Goal: Contribute content

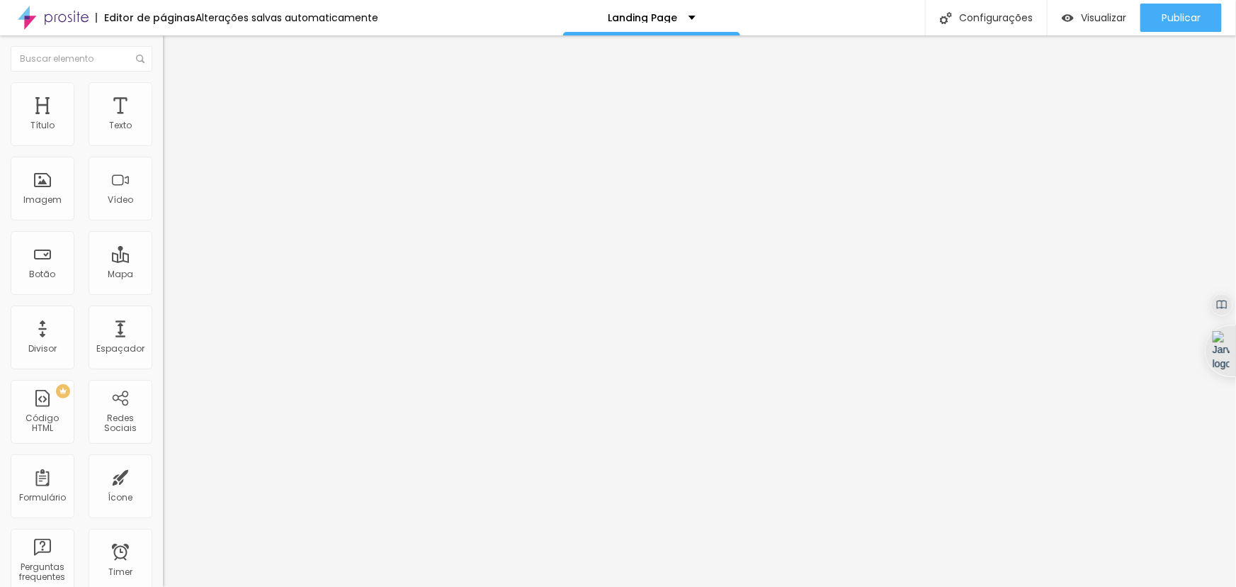
scroll to position [0, 85]
click at [163, 133] on input "Rio gastronomia 15 anos [DATE] - [PERSON_NAME]" at bounding box center [248, 126] width 170 height 14
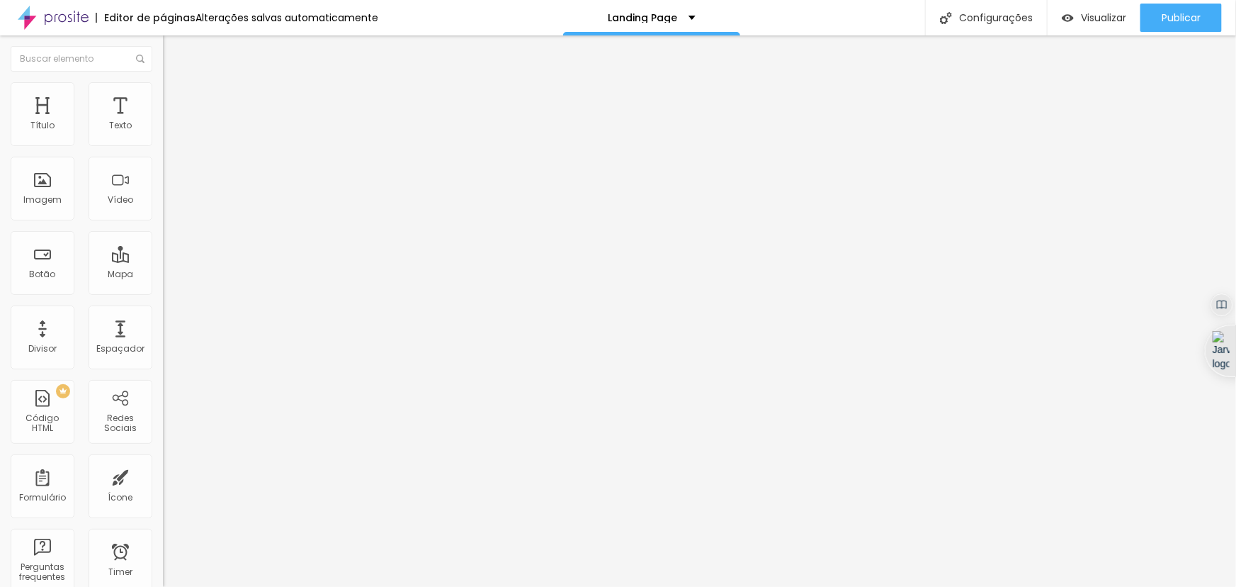
type input "Rio gastronomia 15 anos [DATE] - [PERSON_NAME]"
click at [163, 292] on input "[URL][DOMAIN_NAME]" at bounding box center [248, 285] width 170 height 14
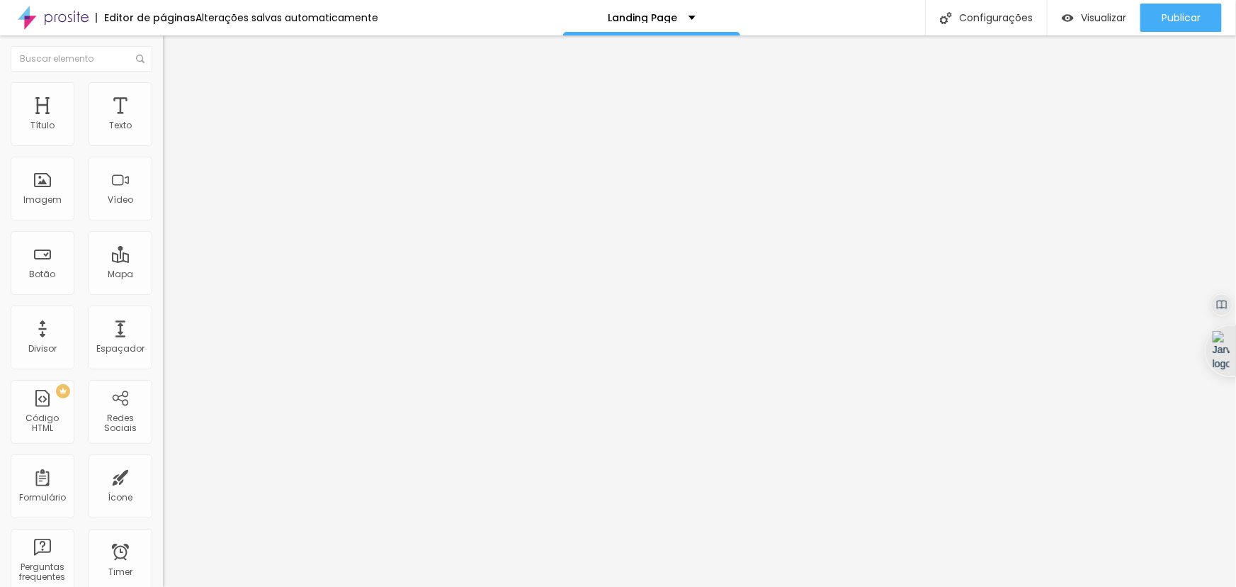
click at [163, 292] on input "[URL][DOMAIN_NAME]" at bounding box center [248, 285] width 170 height 14
drag, startPoint x: 113, startPoint y: 295, endPoint x: 119, endPoint y: 291, distance: 8.1
click at [163, 292] on input "[URL][DOMAIN_NAME]" at bounding box center [248, 285] width 170 height 14
paste input "[URL][DOMAIN_NAME]"
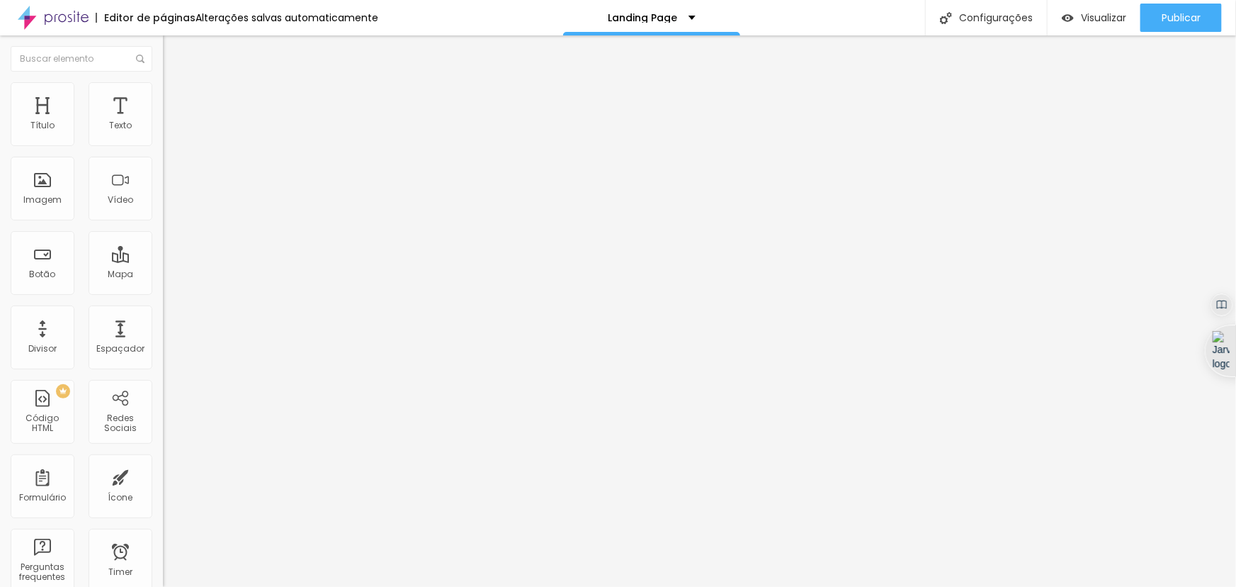
scroll to position [1, 0]
drag, startPoint x: 110, startPoint y: 288, endPoint x: 0, endPoint y: 303, distance: 110.7
click at [163, 303] on div "Texto Rio gastronomia 15 anos [DATE] - [PERSON_NAME] [GEOGRAPHIC_DATA] Link URL…" at bounding box center [244, 218] width 163 height 215
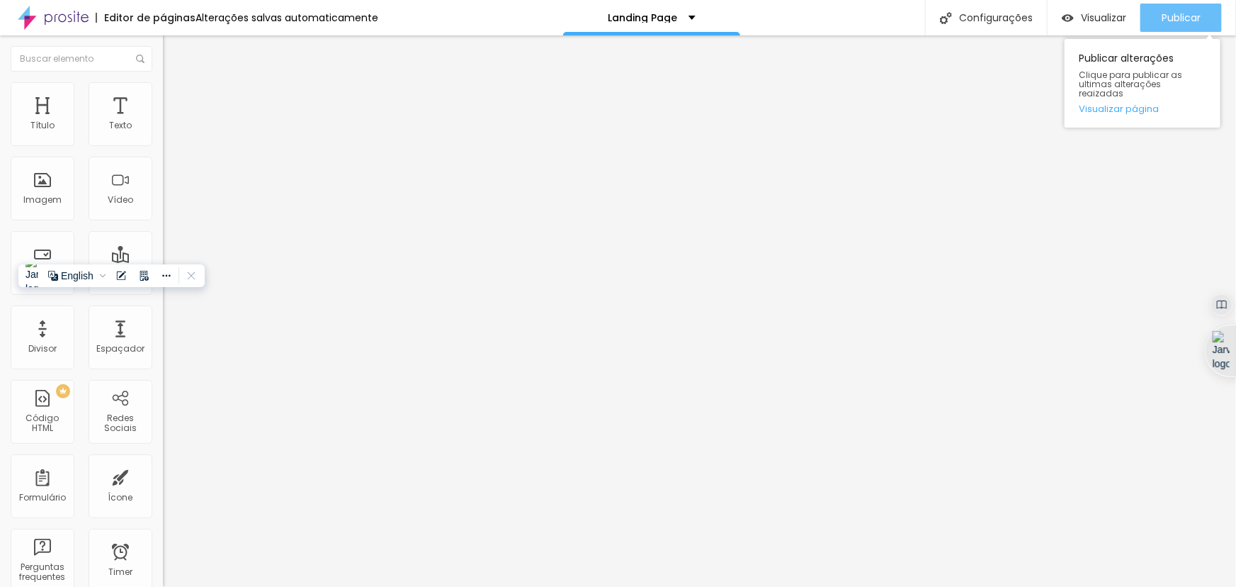
type input "[URL][DOMAIN_NAME]"
click at [1162, 12] on span "Publicar" at bounding box center [1181, 17] width 39 height 11
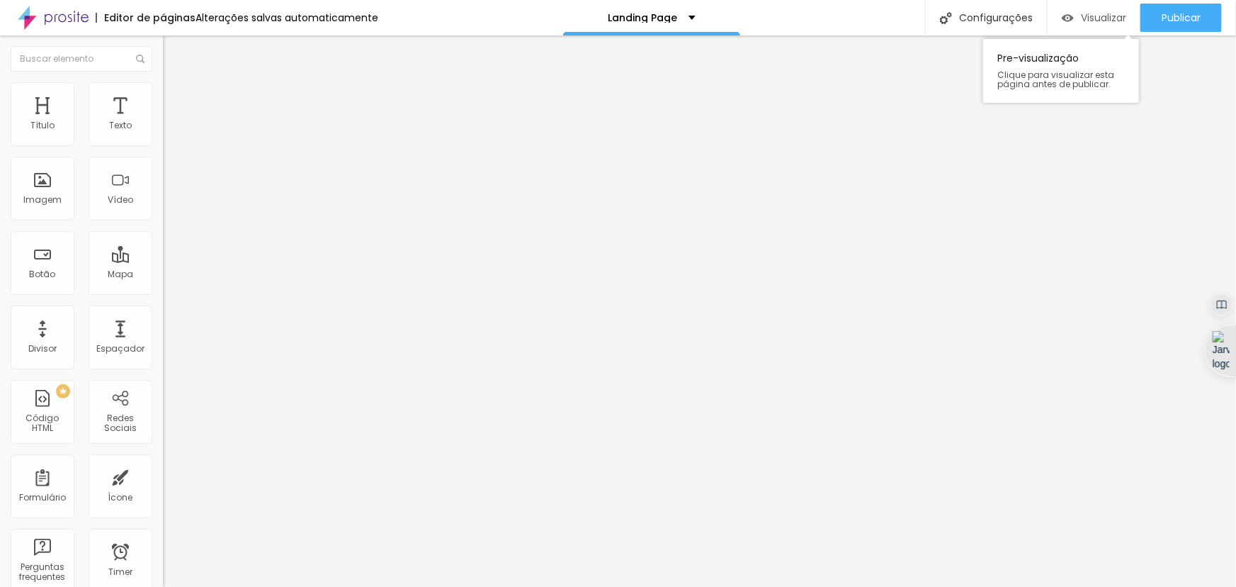
click at [1102, 25] on div "Visualizar" at bounding box center [1094, 18] width 64 height 28
